Goal: Browse casually: Explore the website without a specific task or goal

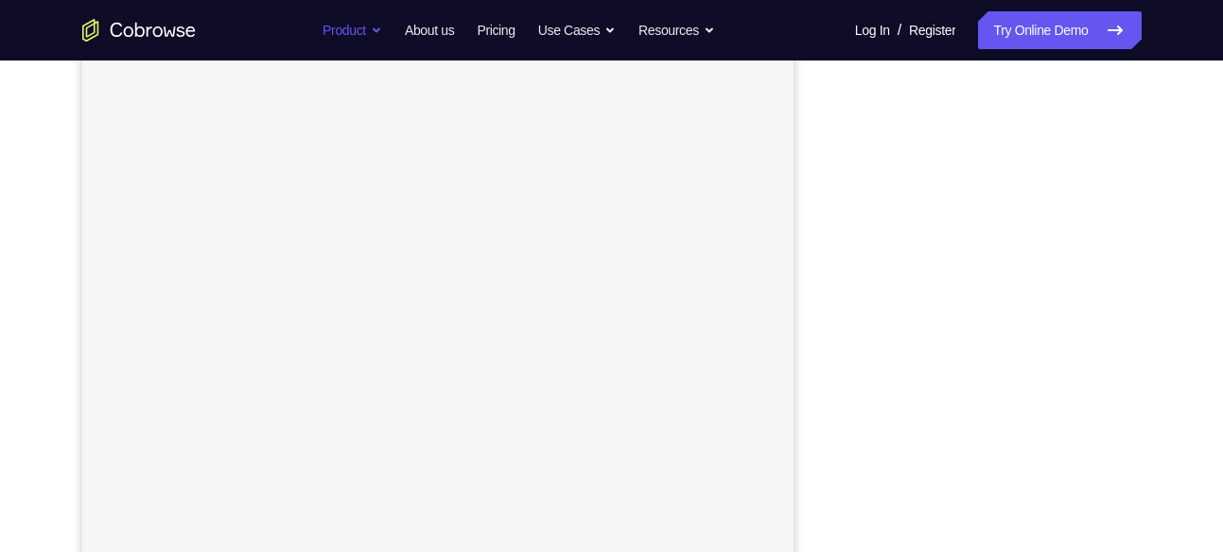
scroll to position [133, 0]
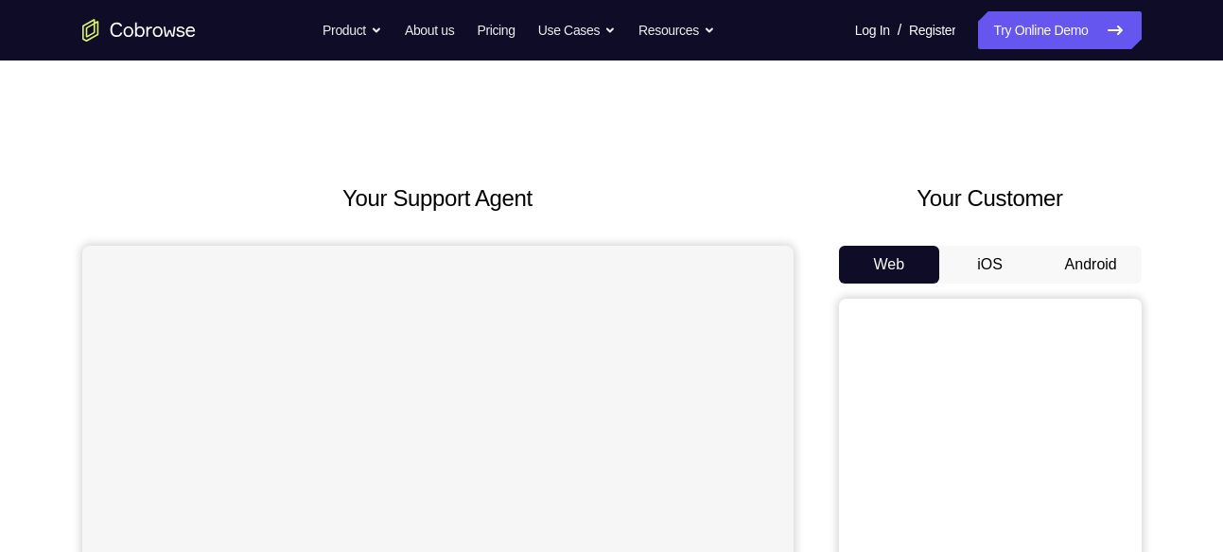
click at [1074, 257] on button "Android" at bounding box center [1090, 265] width 101 height 38
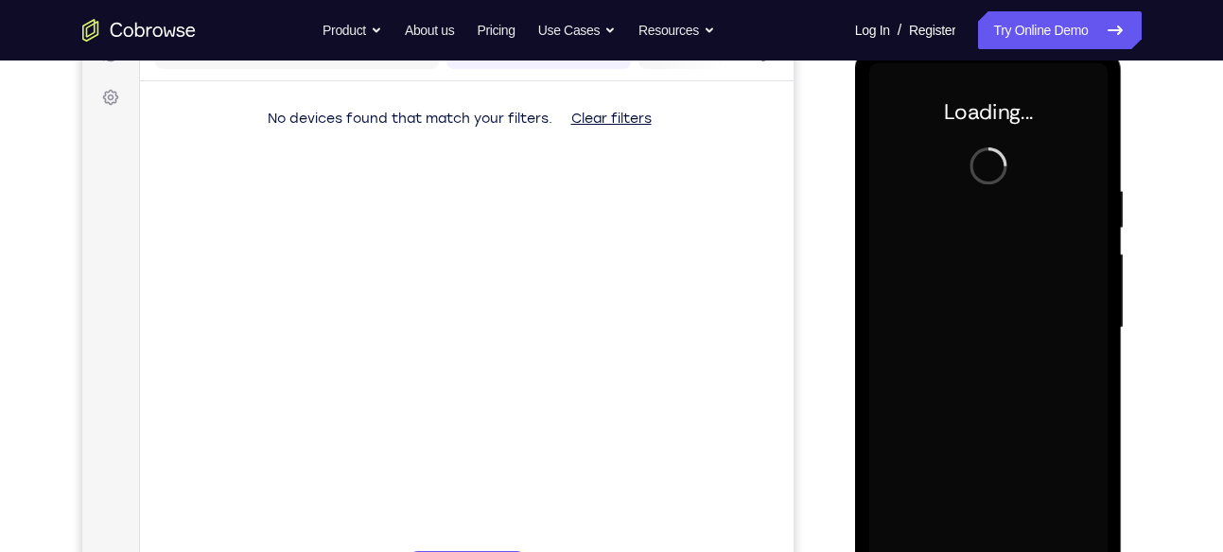
click at [998, 377] on div at bounding box center [988, 328] width 238 height 530
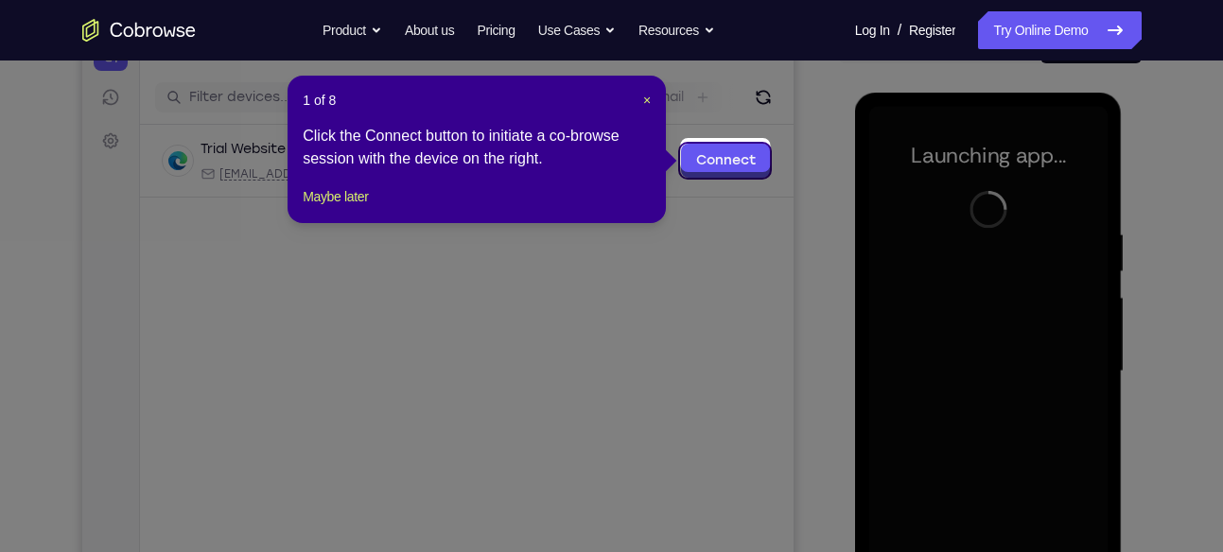
scroll to position [218, 0]
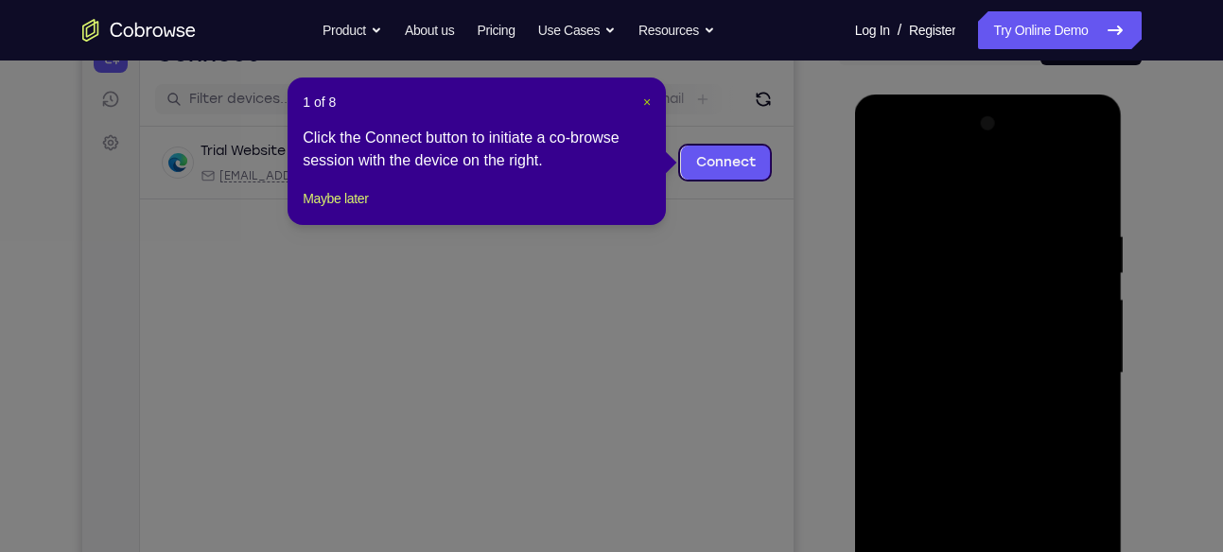
click at [650, 107] on span "×" at bounding box center [647, 102] width 8 height 15
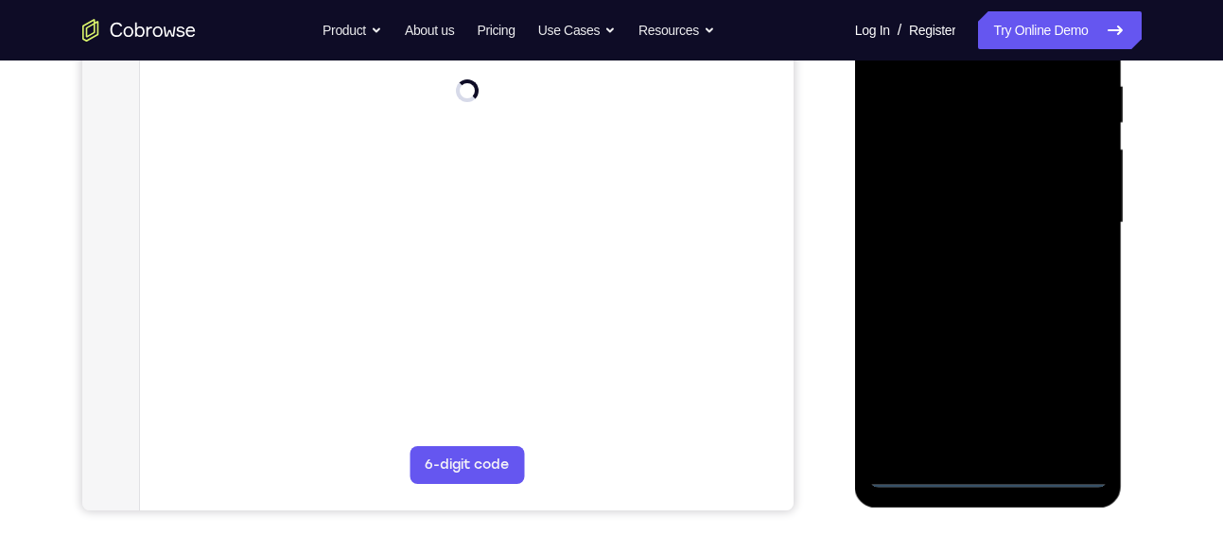
scroll to position [424, 0]
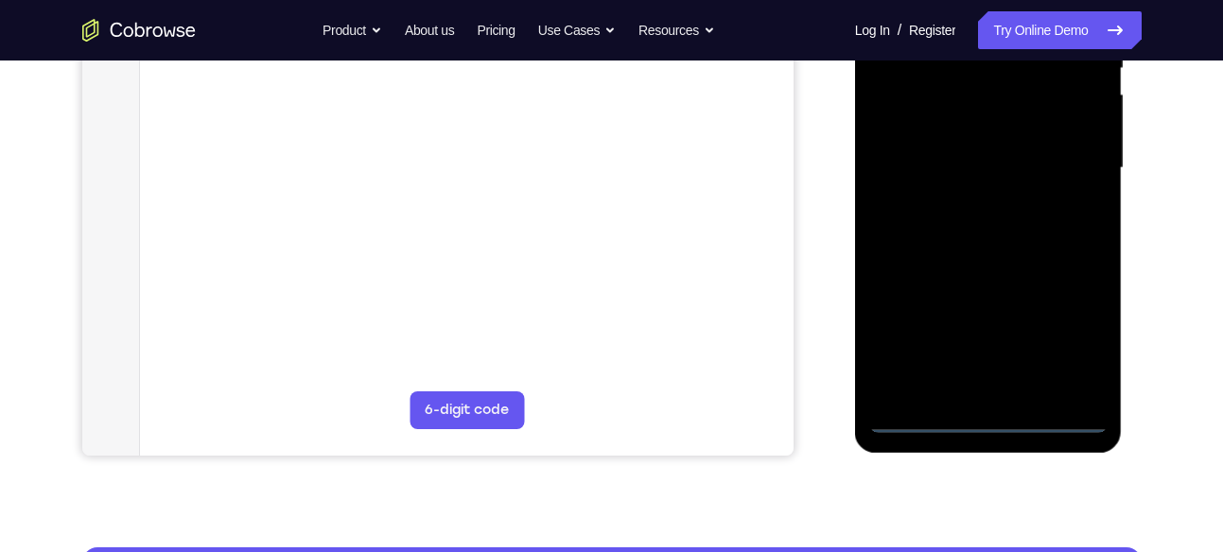
click at [989, 418] on div at bounding box center [988, 169] width 238 height 530
click at [1071, 340] on div at bounding box center [988, 169] width 238 height 530
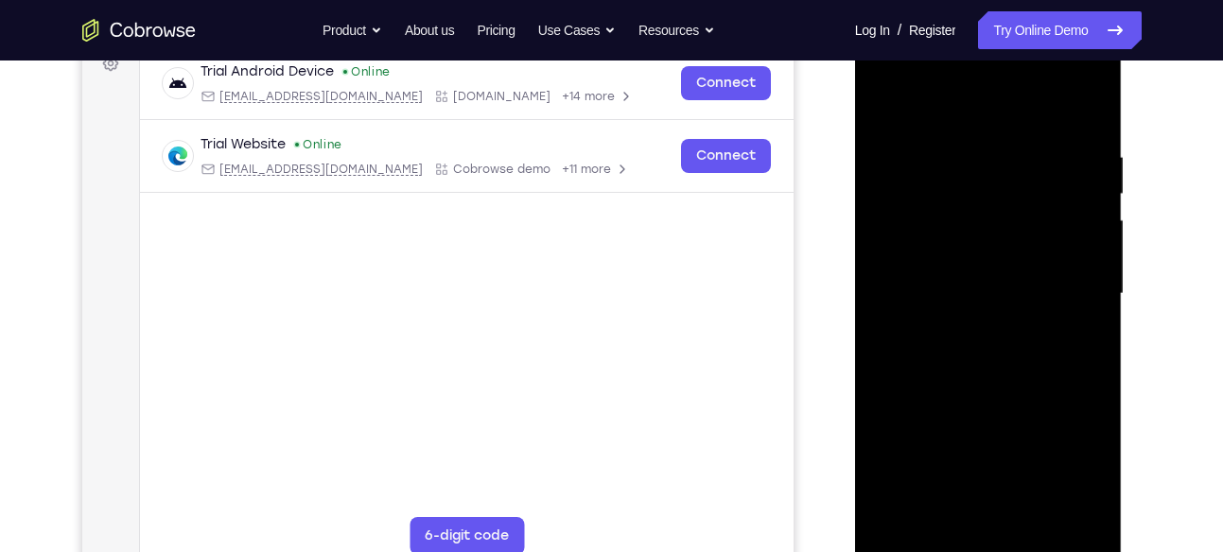
scroll to position [297, 0]
click at [1068, 474] on div at bounding box center [988, 295] width 238 height 530
click at [968, 107] on div at bounding box center [988, 295] width 238 height 530
click at [1064, 285] on div at bounding box center [988, 295] width 238 height 530
click at [964, 329] on div at bounding box center [988, 295] width 238 height 530
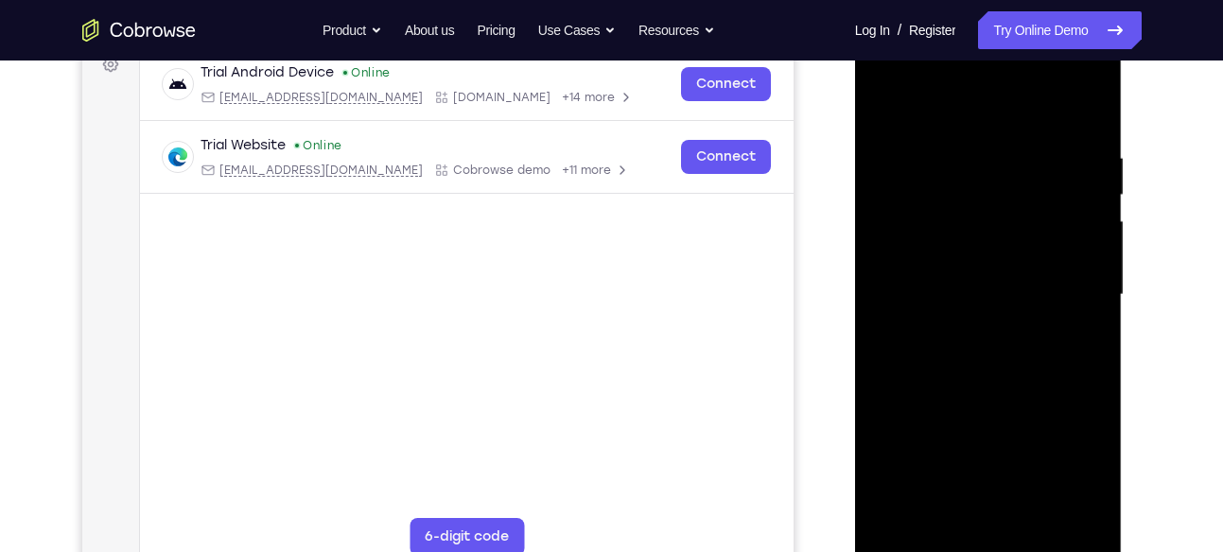
click at [985, 278] on div at bounding box center [988, 295] width 238 height 530
click at [967, 256] on div at bounding box center [988, 295] width 238 height 530
click at [968, 283] on div at bounding box center [988, 295] width 238 height 530
click at [1004, 362] on div at bounding box center [988, 295] width 238 height 530
click at [1009, 352] on div at bounding box center [988, 295] width 238 height 530
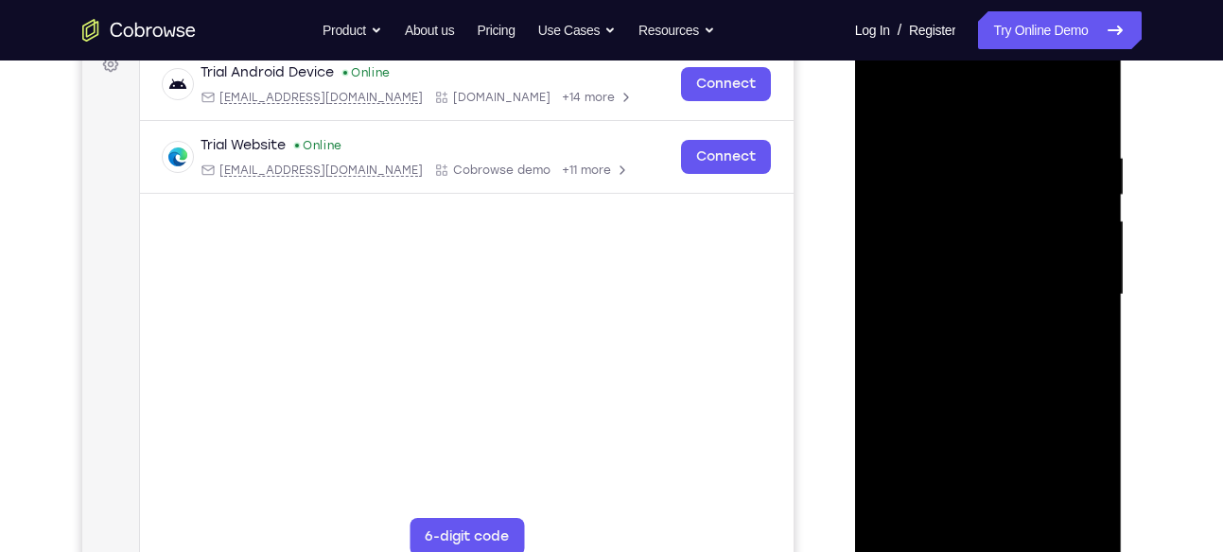
click at [1078, 316] on div at bounding box center [988, 295] width 238 height 530
click at [1038, 423] on div at bounding box center [988, 295] width 238 height 530
click at [1051, 381] on div at bounding box center [988, 295] width 238 height 530
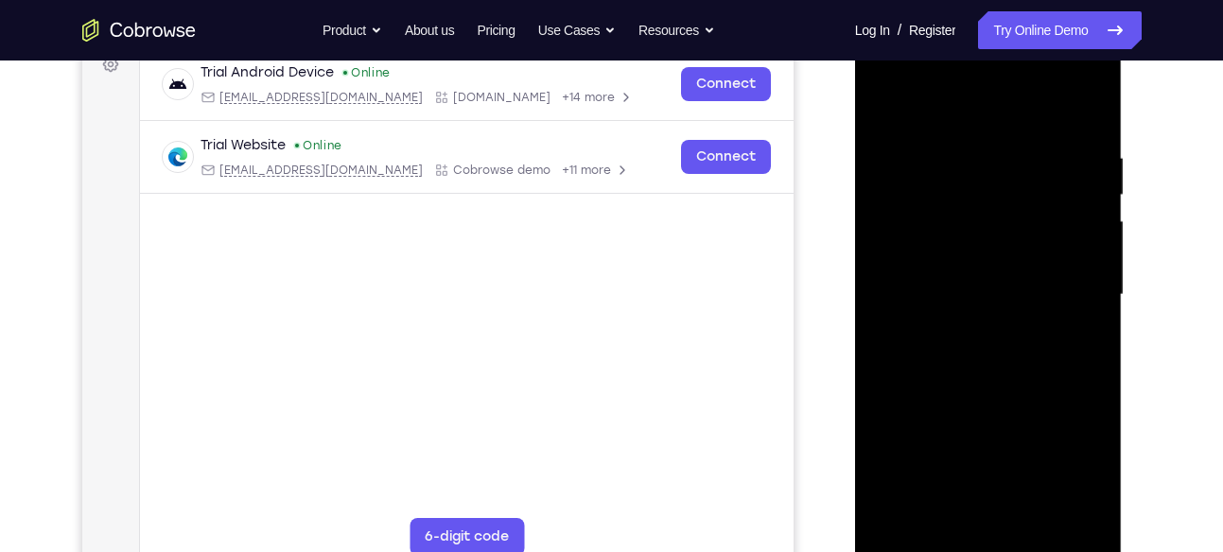
click at [1084, 131] on div at bounding box center [988, 295] width 238 height 530
click at [1086, 132] on div at bounding box center [988, 295] width 238 height 530
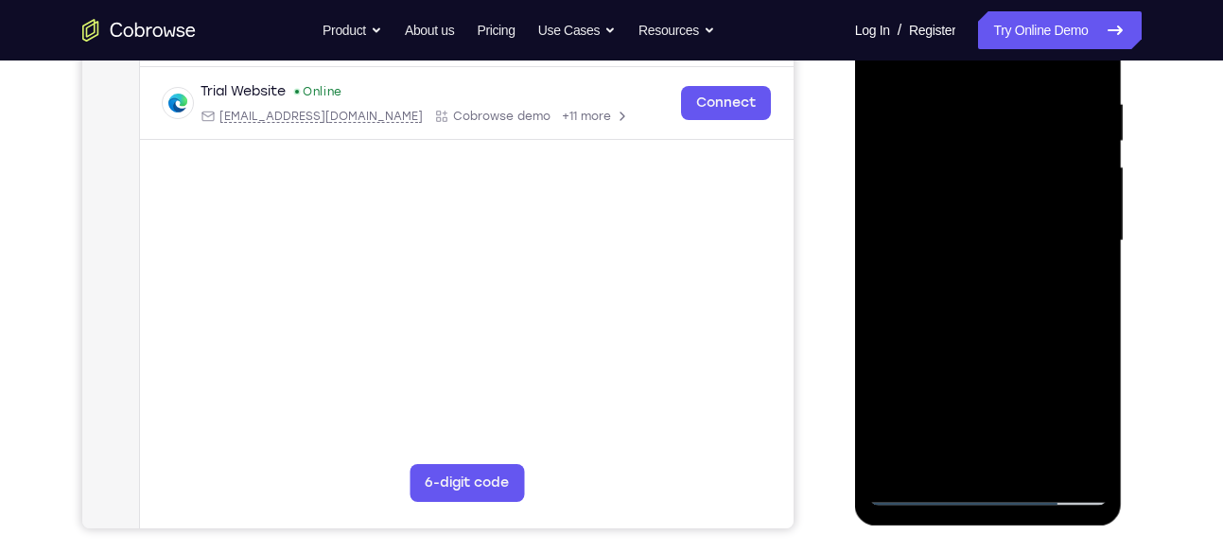
scroll to position [352, 0]
click at [1089, 328] on div at bounding box center [988, 240] width 238 height 530
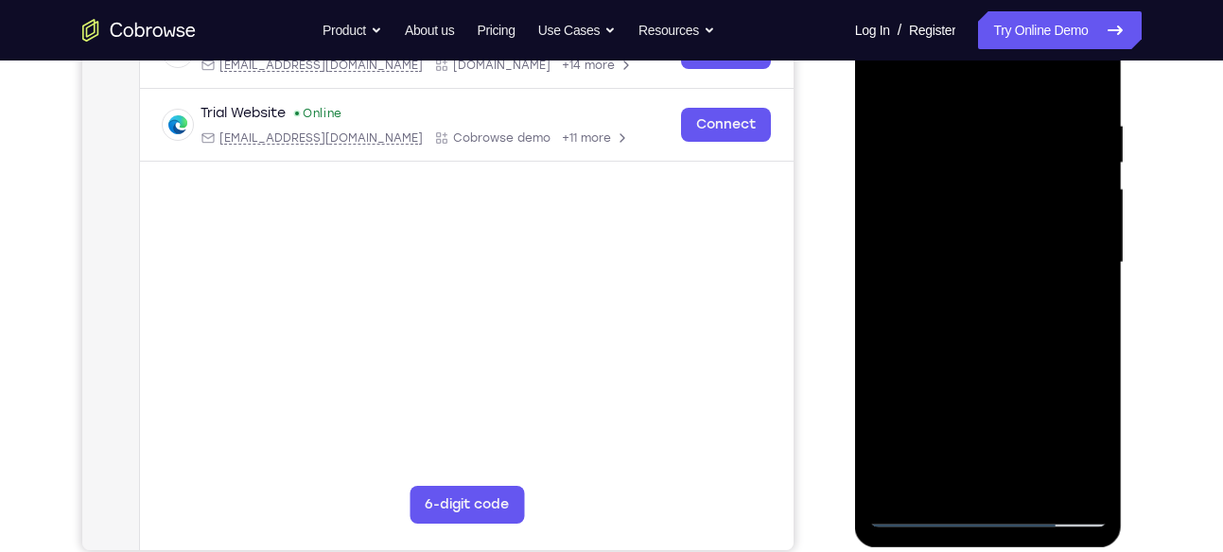
scroll to position [328, 0]
click at [1089, 338] on div at bounding box center [988, 264] width 238 height 530
click at [1090, 350] on div at bounding box center [988, 264] width 238 height 530
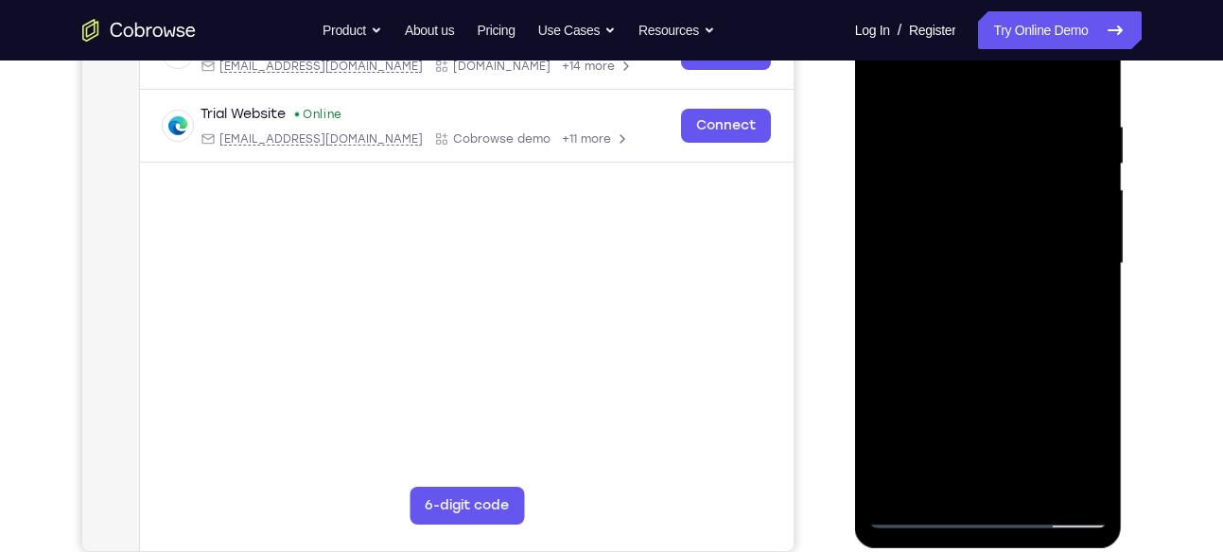
click at [1090, 350] on div at bounding box center [988, 264] width 238 height 530
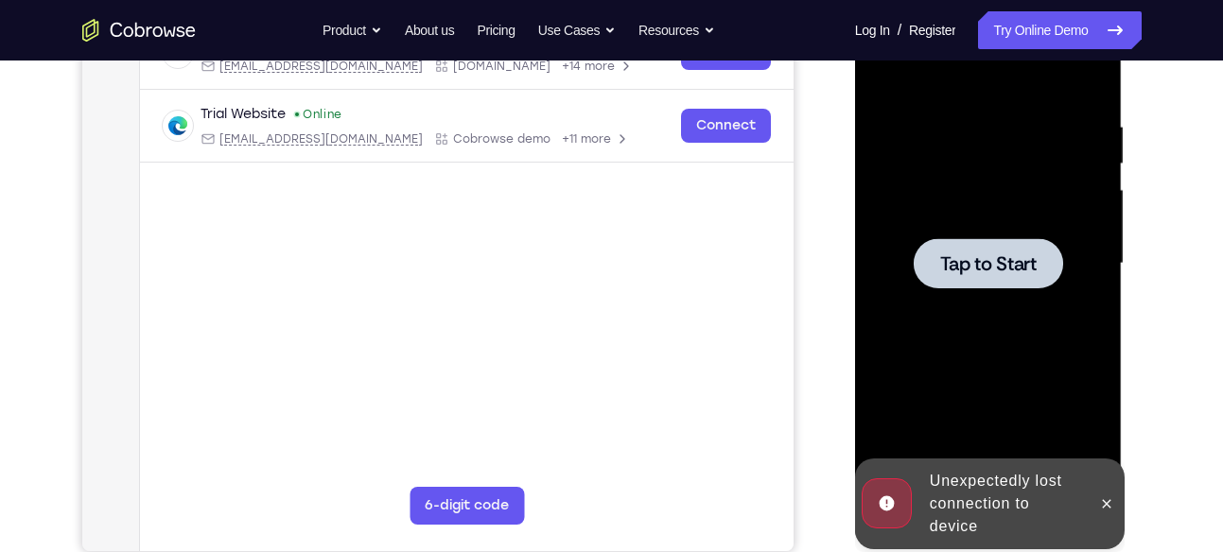
click at [1090, 350] on div at bounding box center [988, 264] width 238 height 530
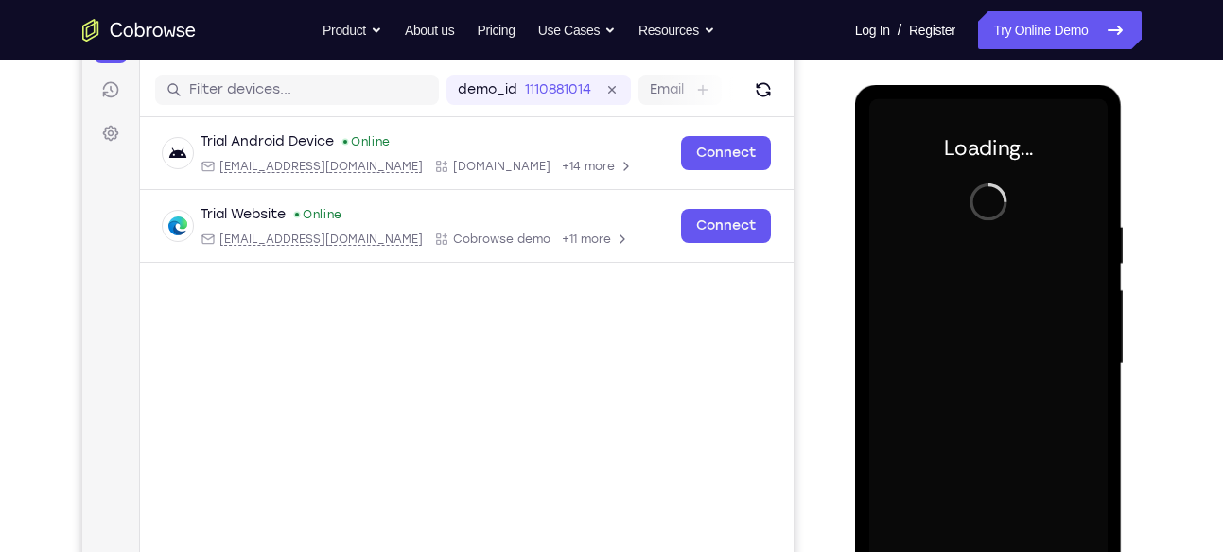
scroll to position [240, 0]
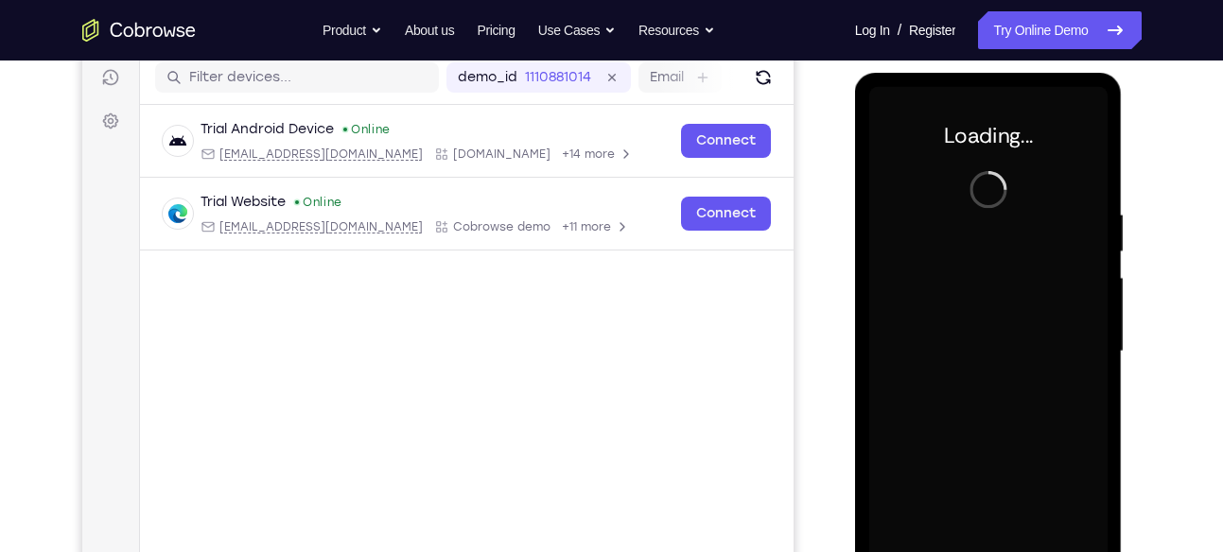
click at [1004, 290] on div at bounding box center [988, 352] width 238 height 530
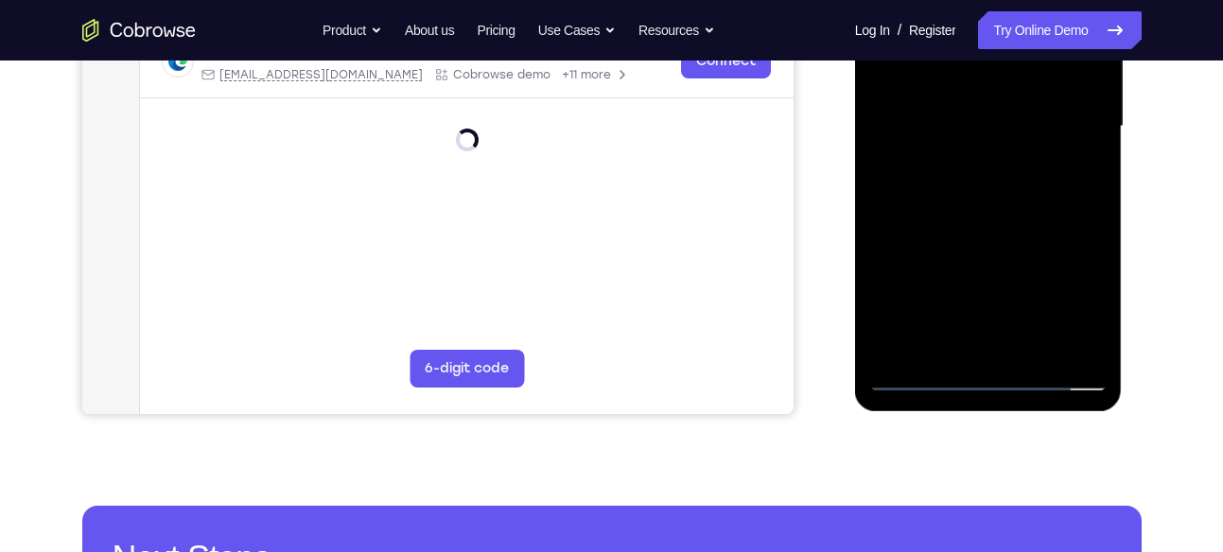
scroll to position [461, 0]
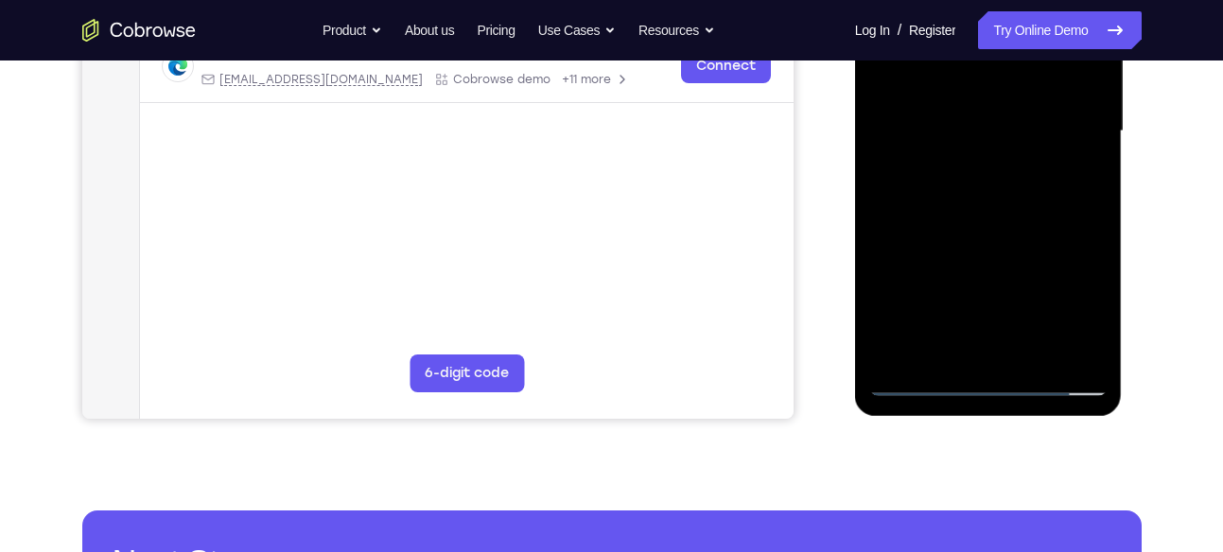
click at [978, 377] on div at bounding box center [988, 132] width 238 height 530
click at [1083, 295] on div at bounding box center [988, 132] width 238 height 530
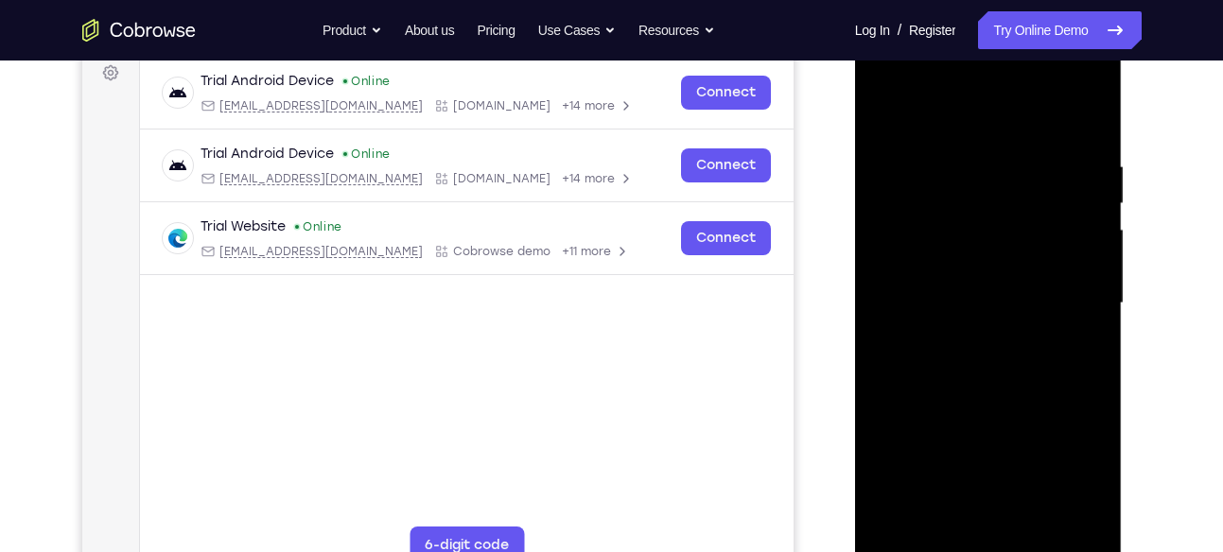
scroll to position [288, 0]
click at [961, 109] on div at bounding box center [988, 305] width 238 height 530
click at [1071, 295] on div at bounding box center [988, 305] width 238 height 530
click at [967, 337] on div at bounding box center [988, 305] width 238 height 530
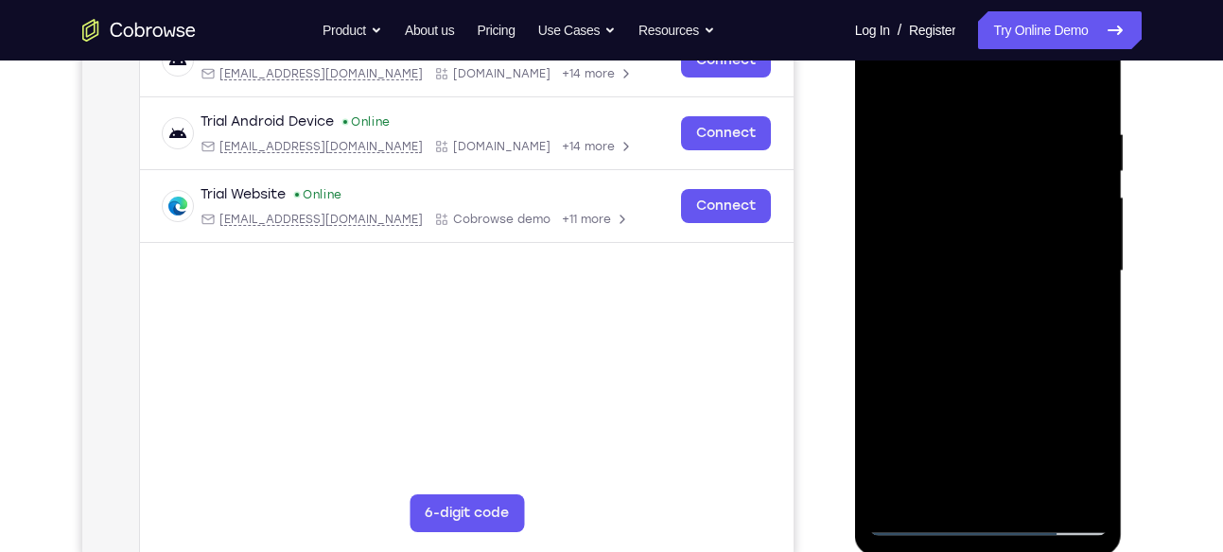
scroll to position [322, 0]
click at [973, 243] on div at bounding box center [988, 271] width 238 height 530
click at [987, 230] on div at bounding box center [988, 271] width 238 height 530
click at [956, 277] on div at bounding box center [988, 271] width 238 height 530
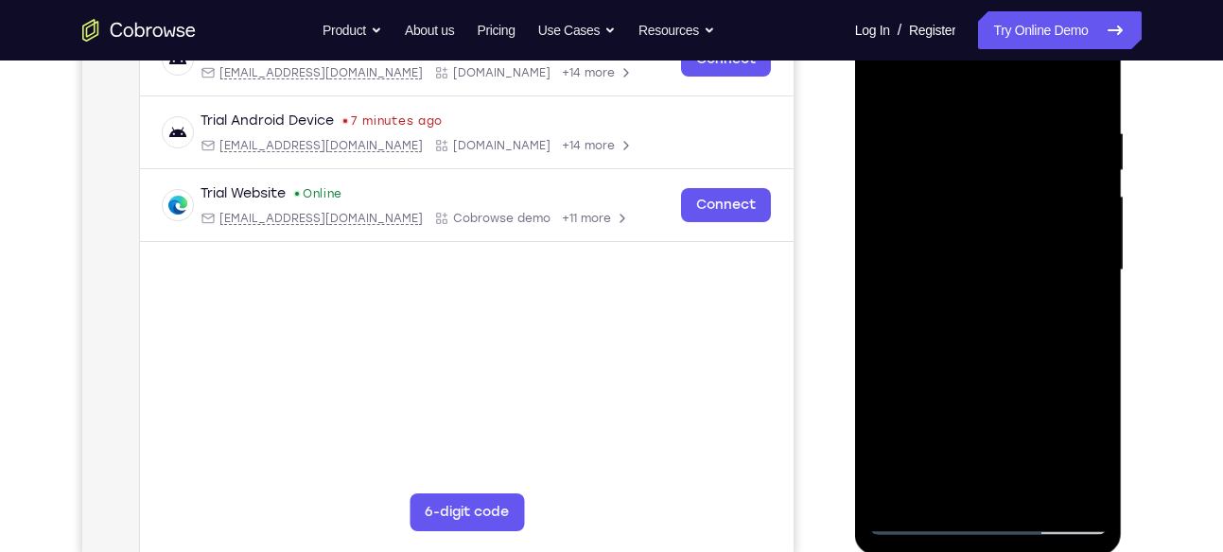
click at [954, 325] on div at bounding box center [988, 271] width 238 height 530
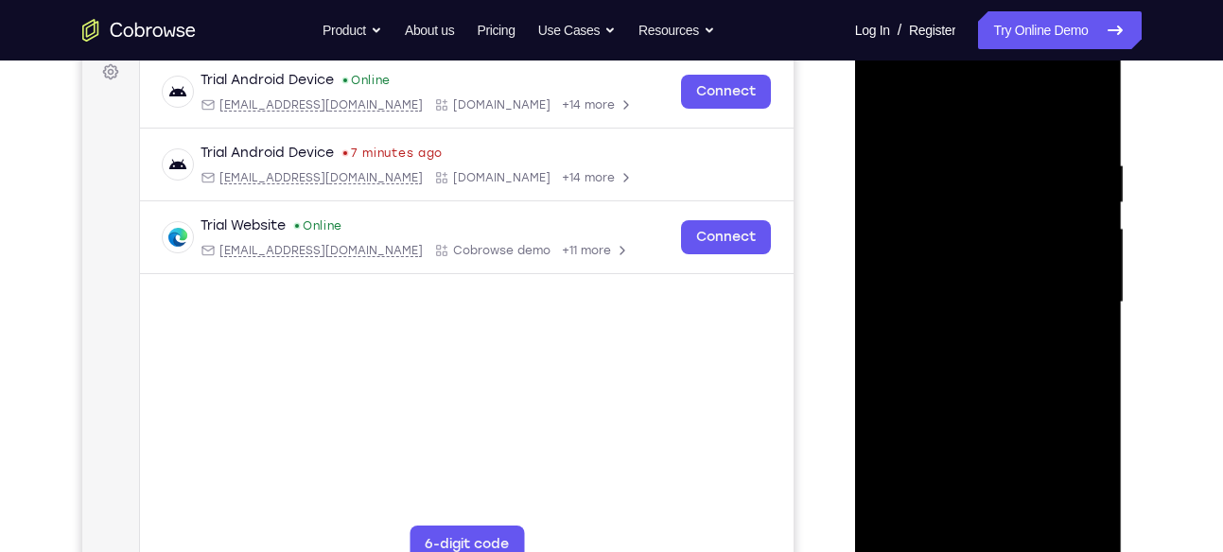
scroll to position [287, 0]
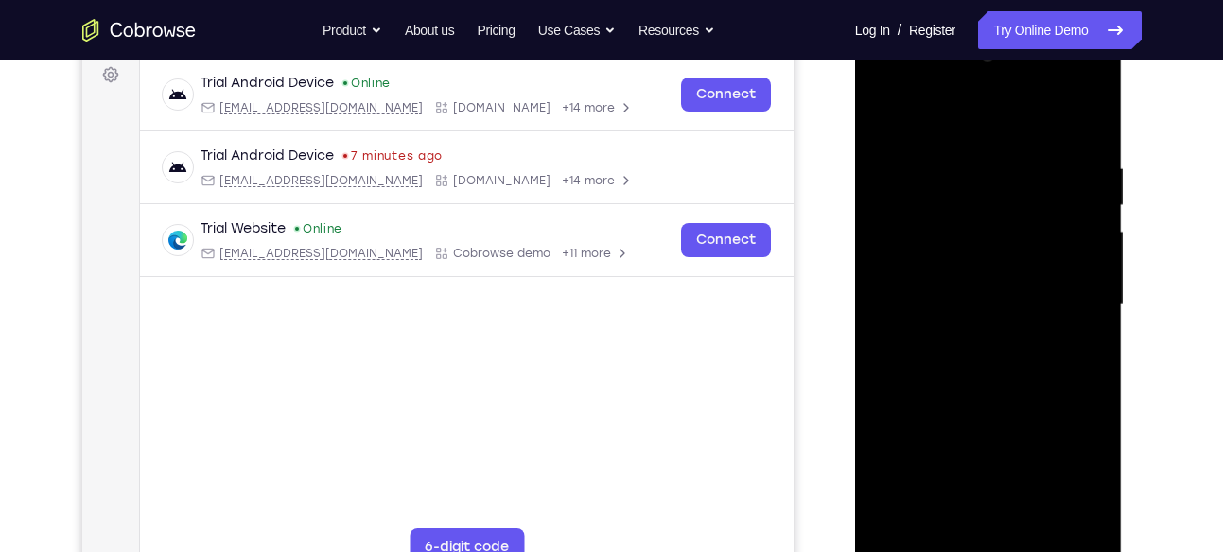
click at [1091, 119] on div at bounding box center [988, 306] width 238 height 530
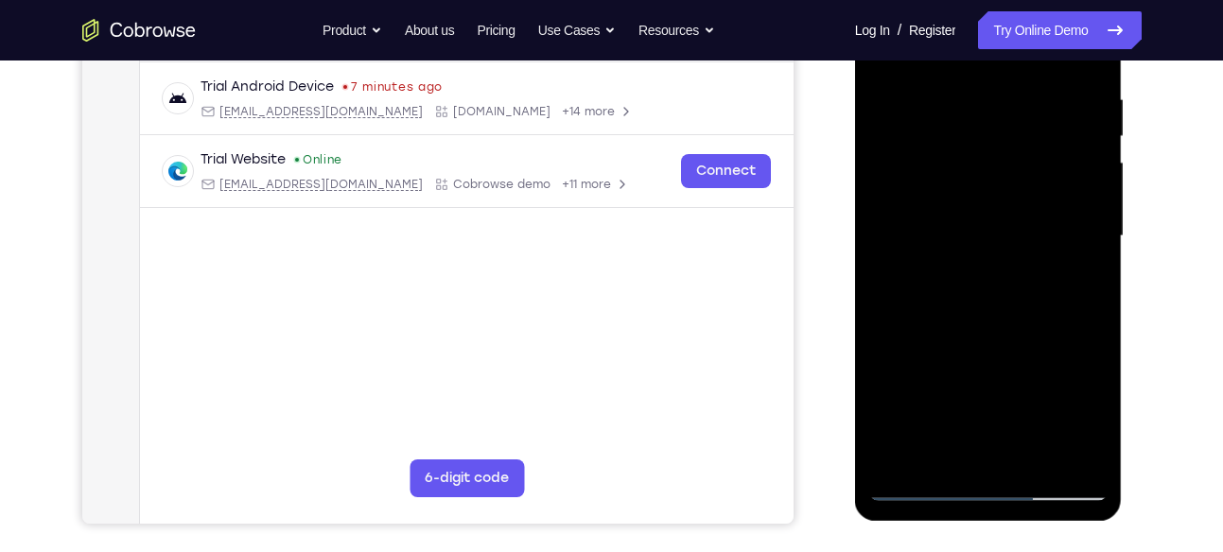
scroll to position [358, 0]
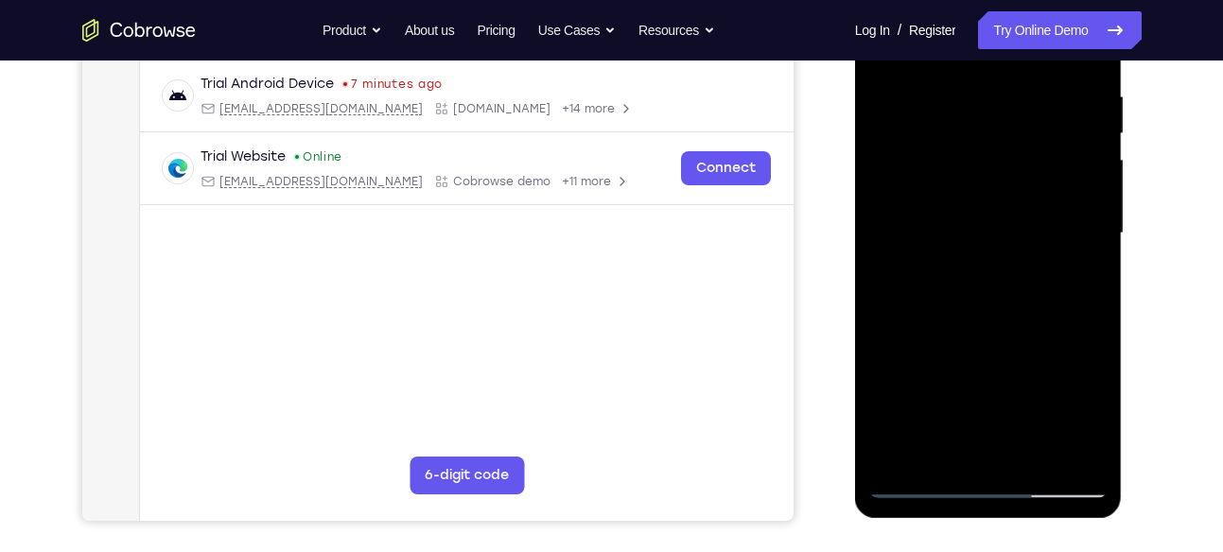
click at [1035, 453] on div at bounding box center [988, 234] width 238 height 530
click at [994, 340] on div at bounding box center [988, 234] width 238 height 530
click at [925, 482] on div at bounding box center [988, 234] width 238 height 530
click at [1092, 305] on div at bounding box center [988, 234] width 238 height 530
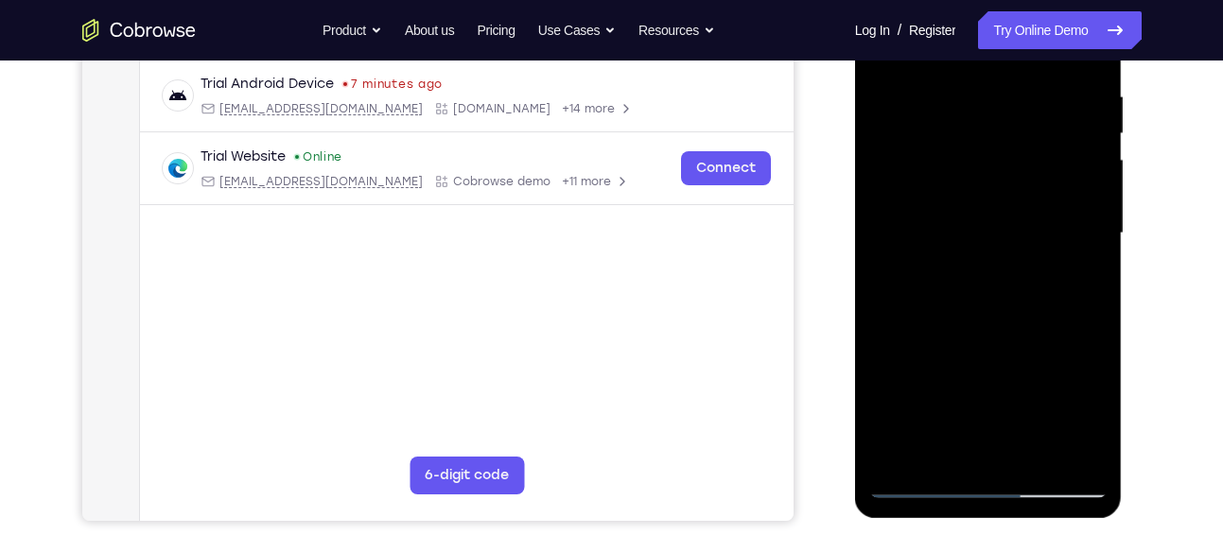
click at [1022, 292] on div at bounding box center [988, 234] width 238 height 530
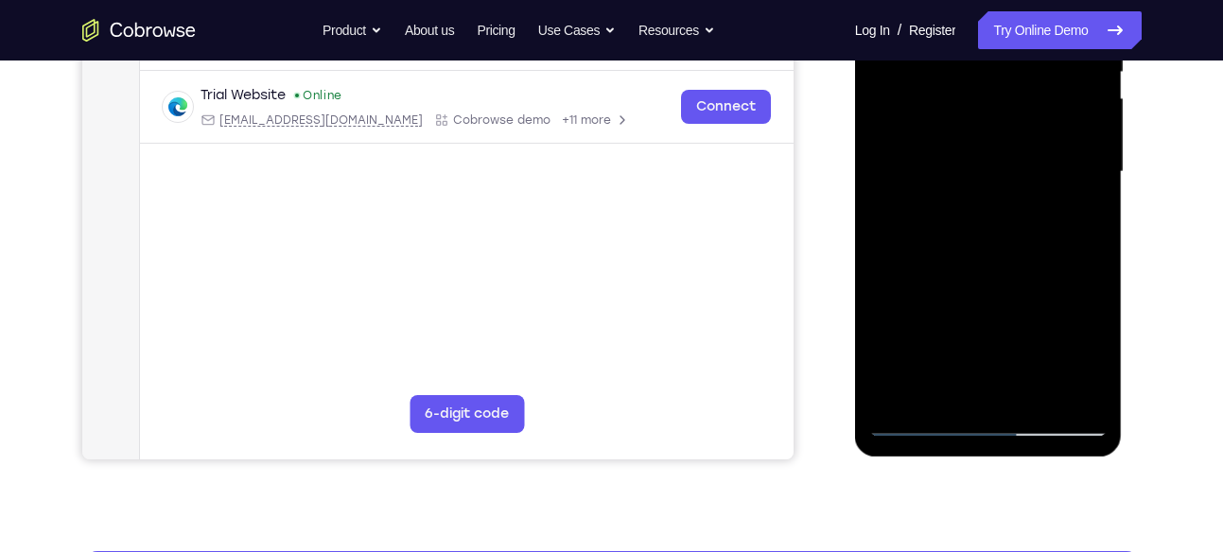
scroll to position [427, 0]
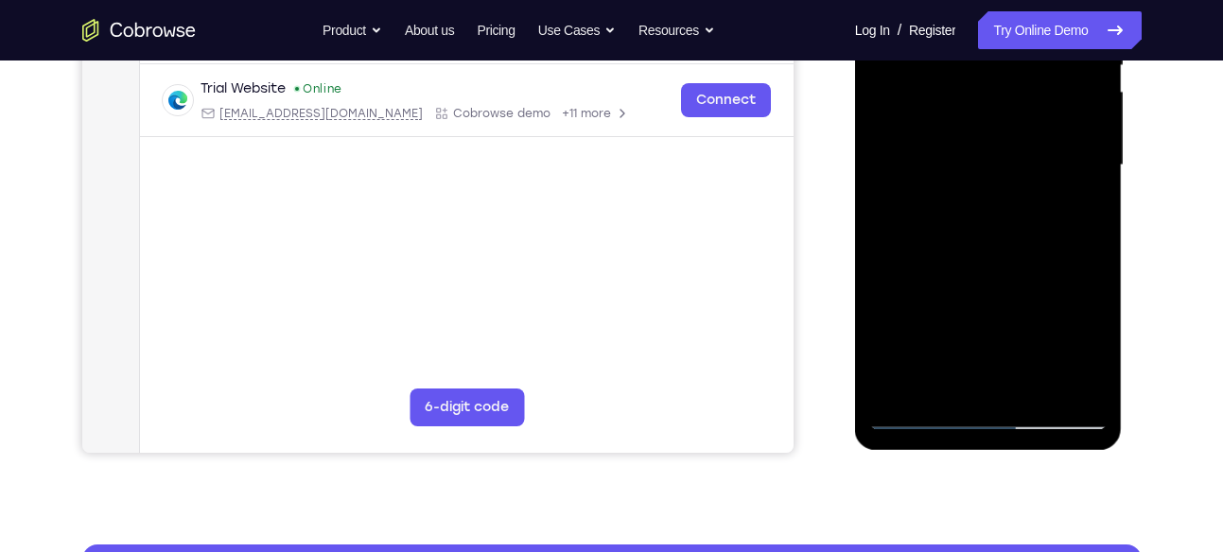
drag, startPoint x: 985, startPoint y: 330, endPoint x: 994, endPoint y: 249, distance: 81.8
click at [994, 249] on div at bounding box center [988, 166] width 238 height 530
click at [1093, 167] on div at bounding box center [988, 166] width 238 height 530
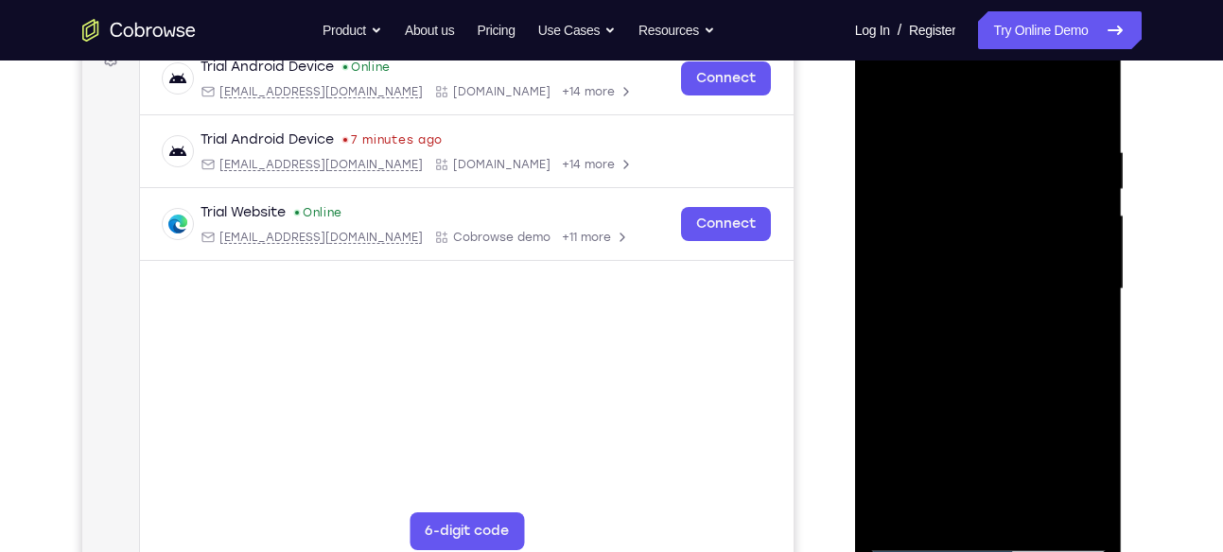
scroll to position [301, 0]
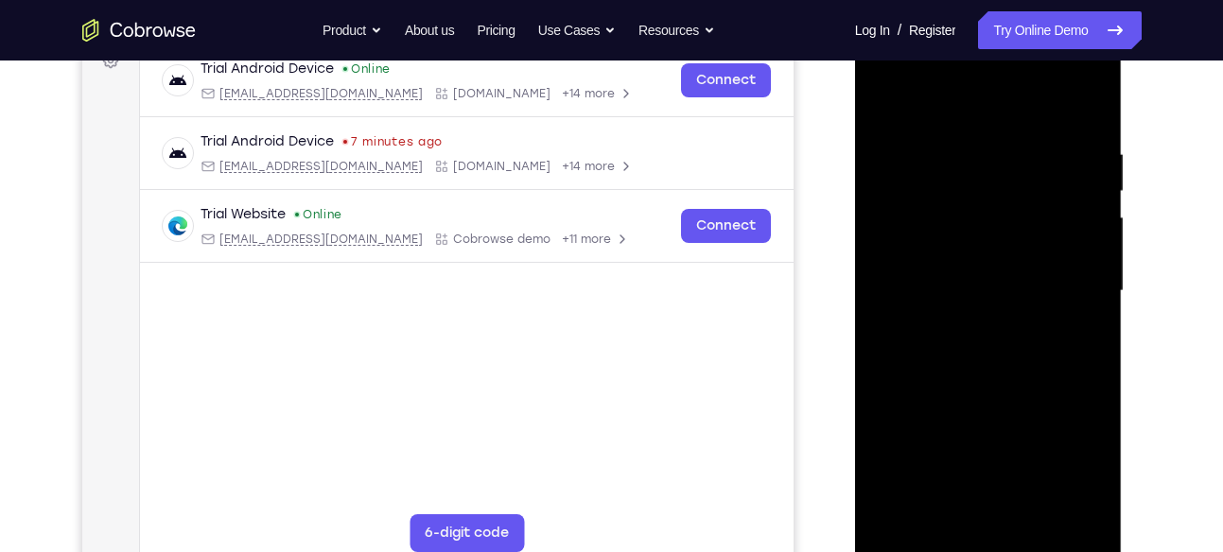
click at [1093, 290] on div at bounding box center [988, 291] width 238 height 530
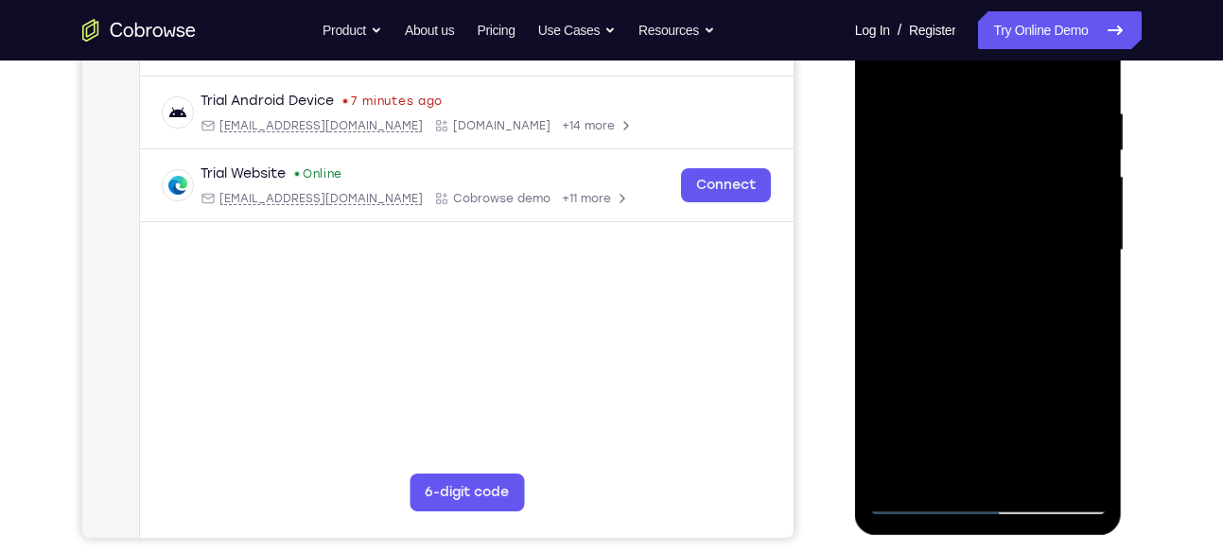
scroll to position [352, 0]
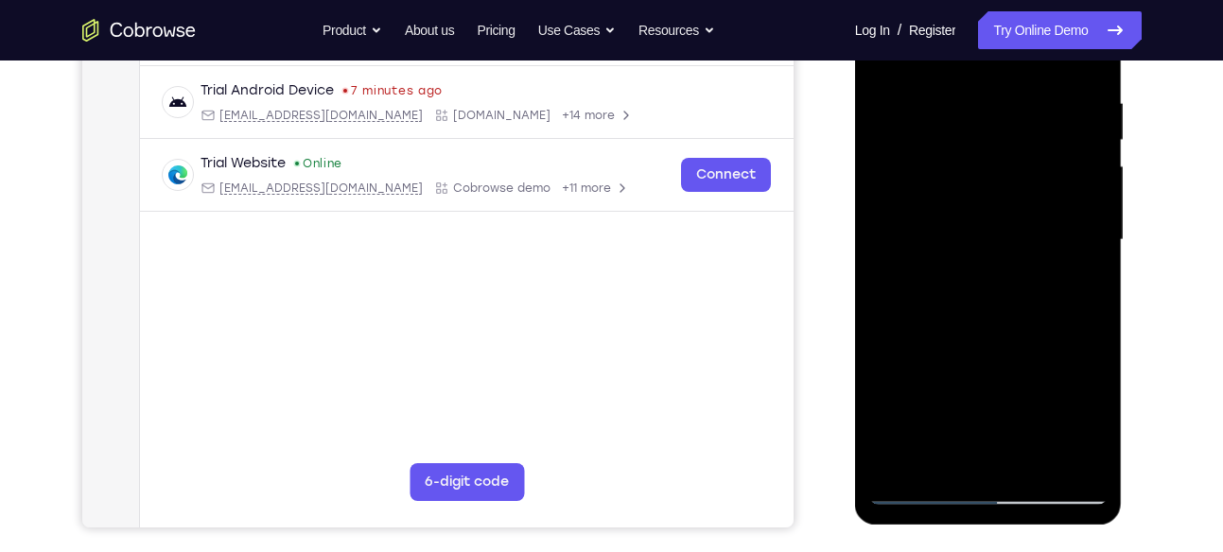
drag, startPoint x: 965, startPoint y: 386, endPoint x: 908, endPoint y: 162, distance: 231.2
click at [908, 162] on div at bounding box center [988, 240] width 238 height 530
drag, startPoint x: 987, startPoint y: 315, endPoint x: 943, endPoint y: 133, distance: 186.9
click at [943, 133] on div at bounding box center [988, 240] width 238 height 530
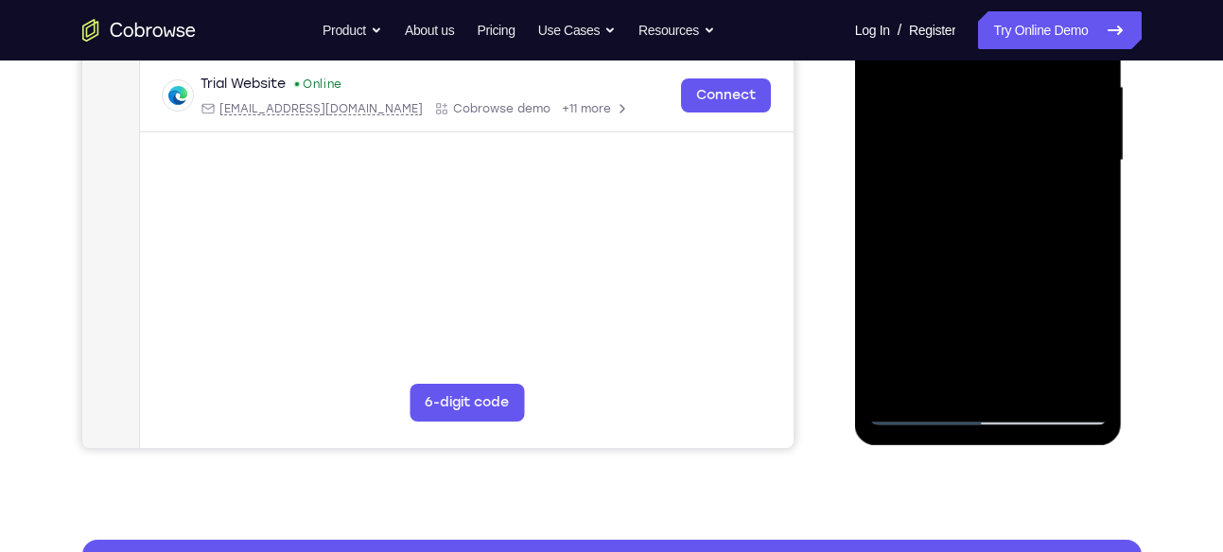
click at [897, 387] on div at bounding box center [988, 161] width 238 height 530
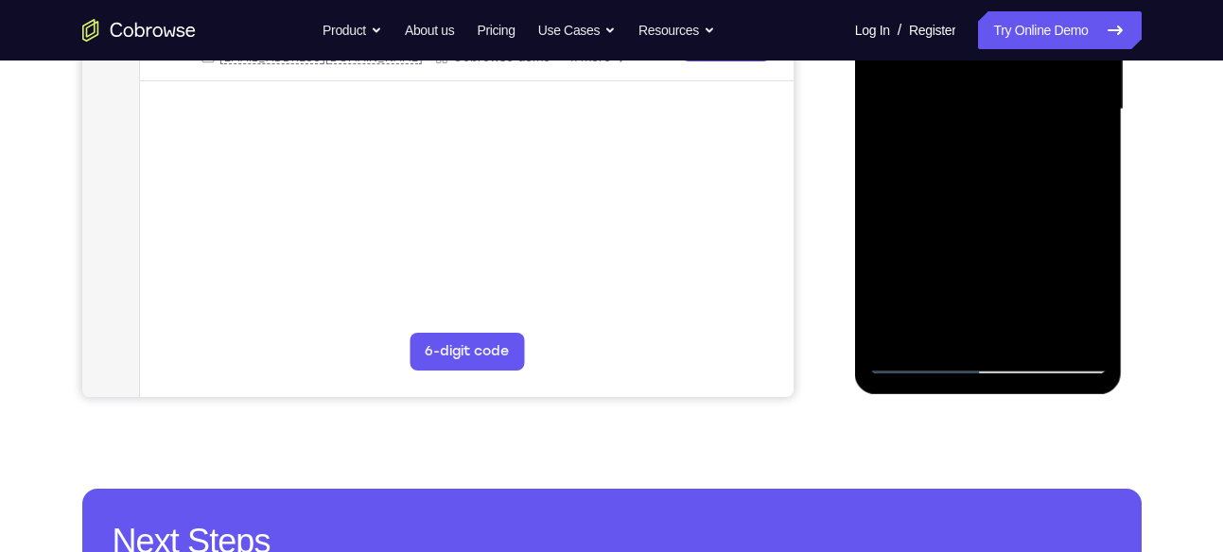
scroll to position [483, 0]
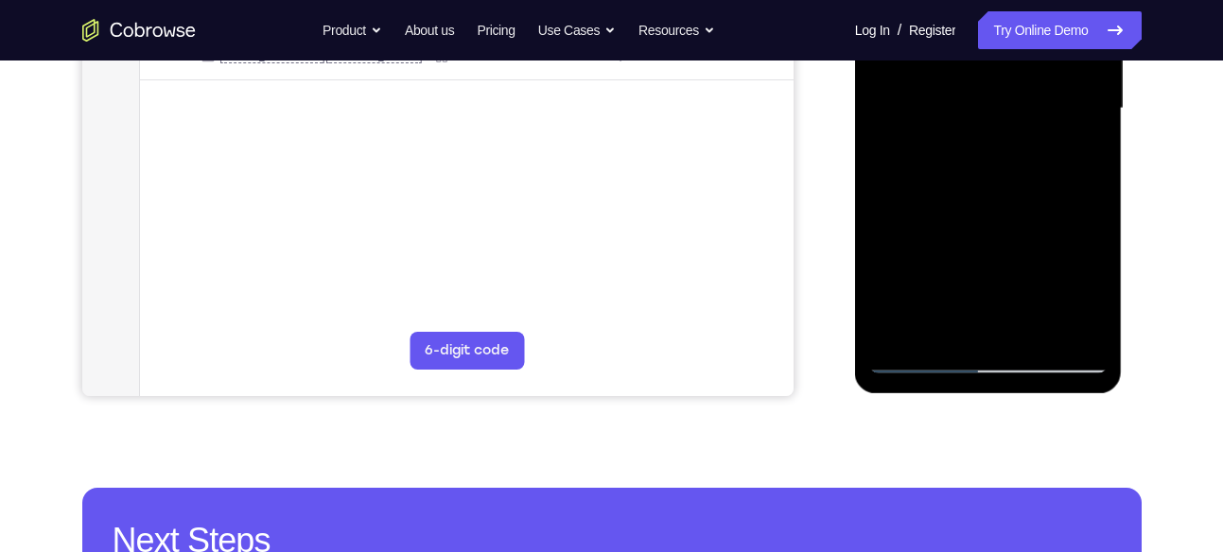
drag, startPoint x: 1010, startPoint y: 271, endPoint x: 978, endPoint y: 97, distance: 177.0
click at [978, 97] on div at bounding box center [988, 109] width 238 height 530
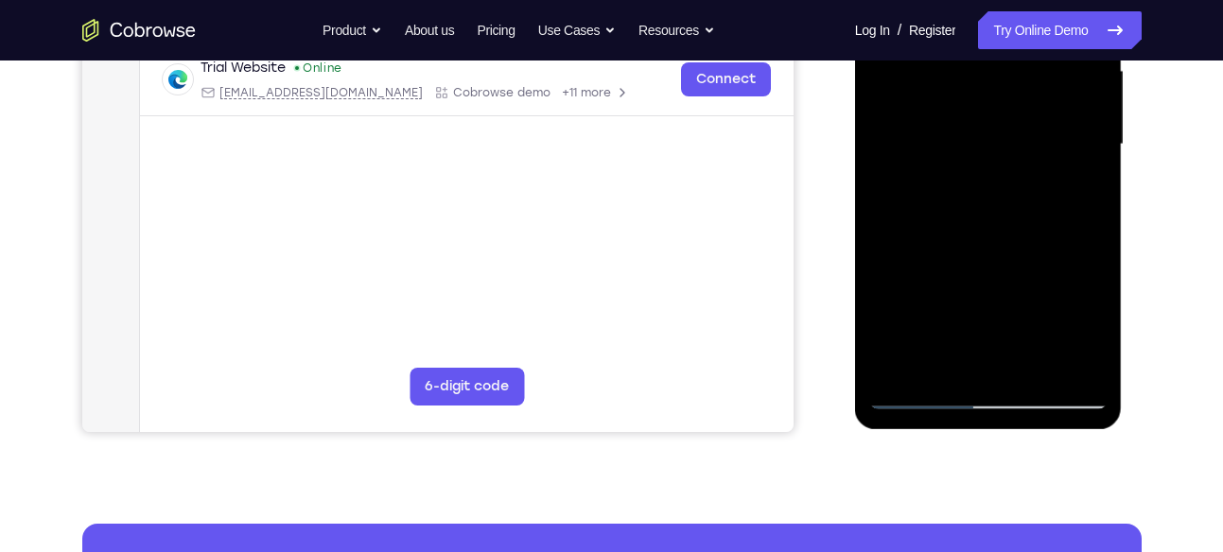
scroll to position [448, 0]
click at [901, 363] on div at bounding box center [988, 144] width 238 height 530
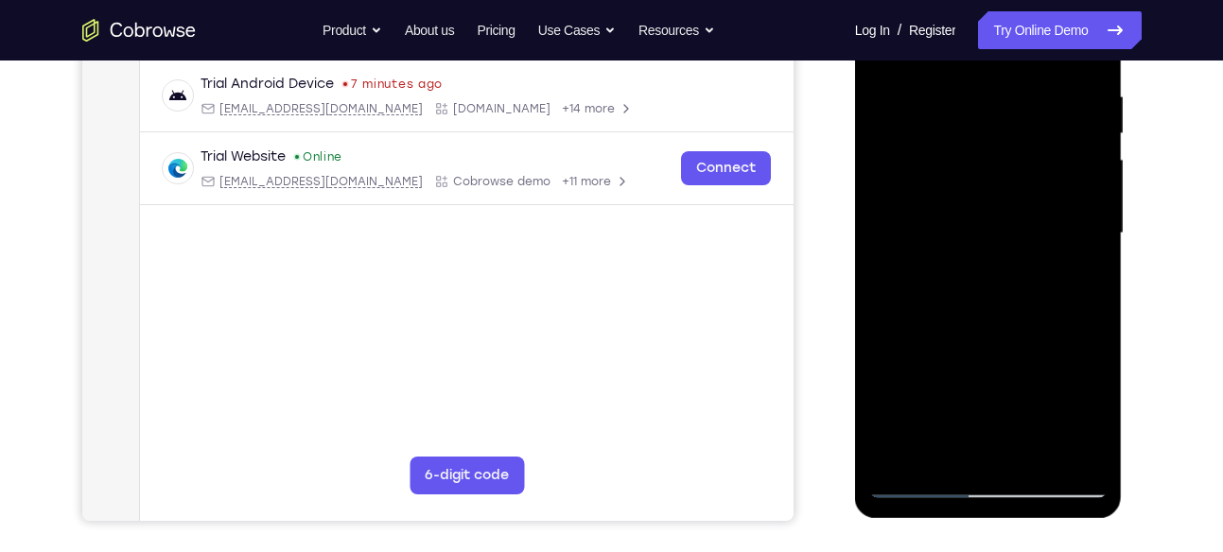
scroll to position [357, 0]
click at [966, 83] on div at bounding box center [988, 235] width 238 height 530
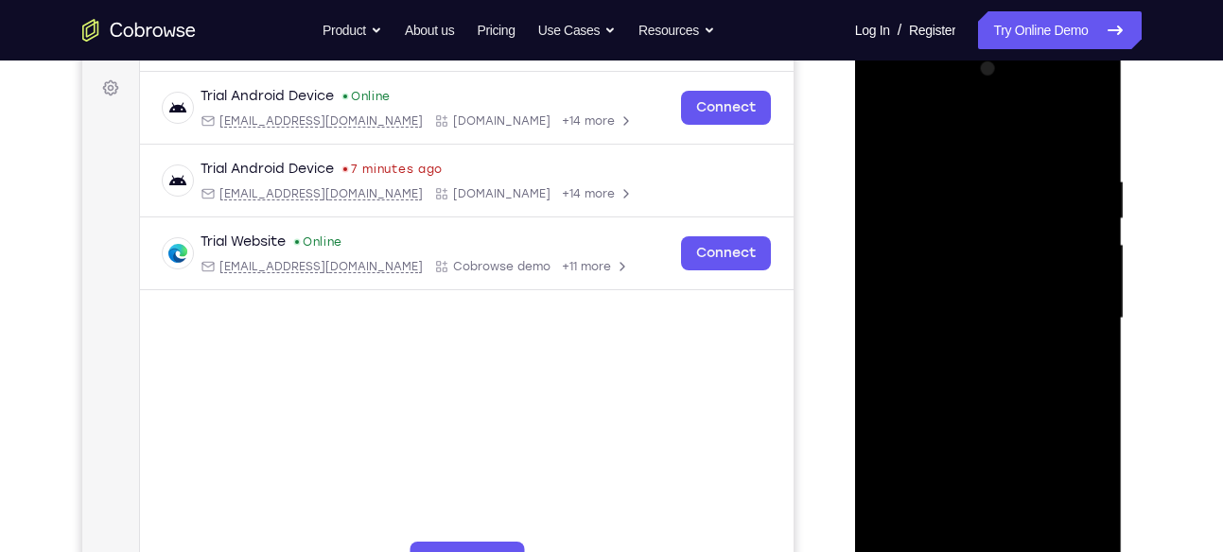
scroll to position [274, 0]
click at [1058, 344] on div at bounding box center [988, 318] width 238 height 530
